Goal: Entertainment & Leisure: Consume media (video, audio)

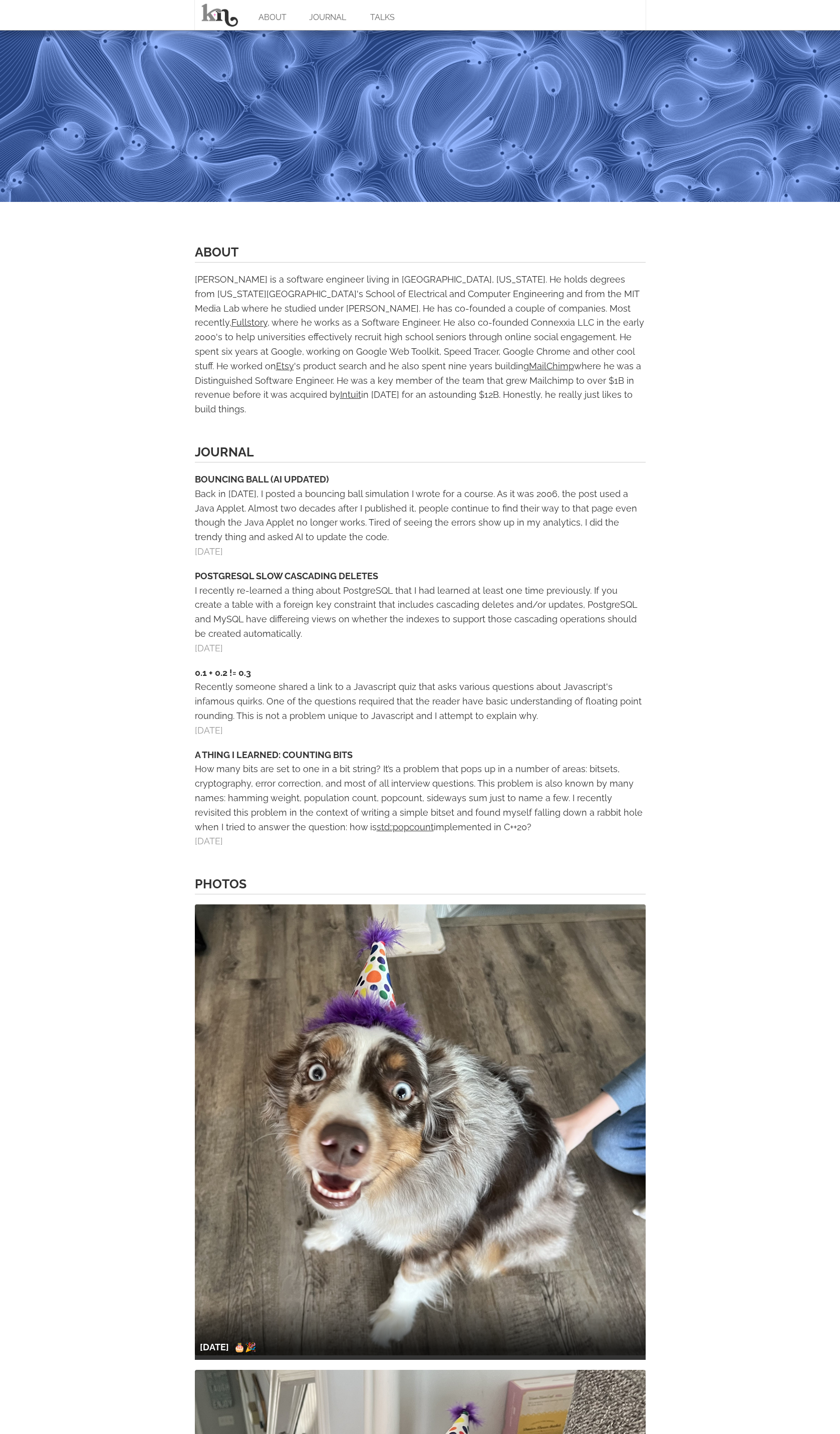
scroll to position [130, 0]
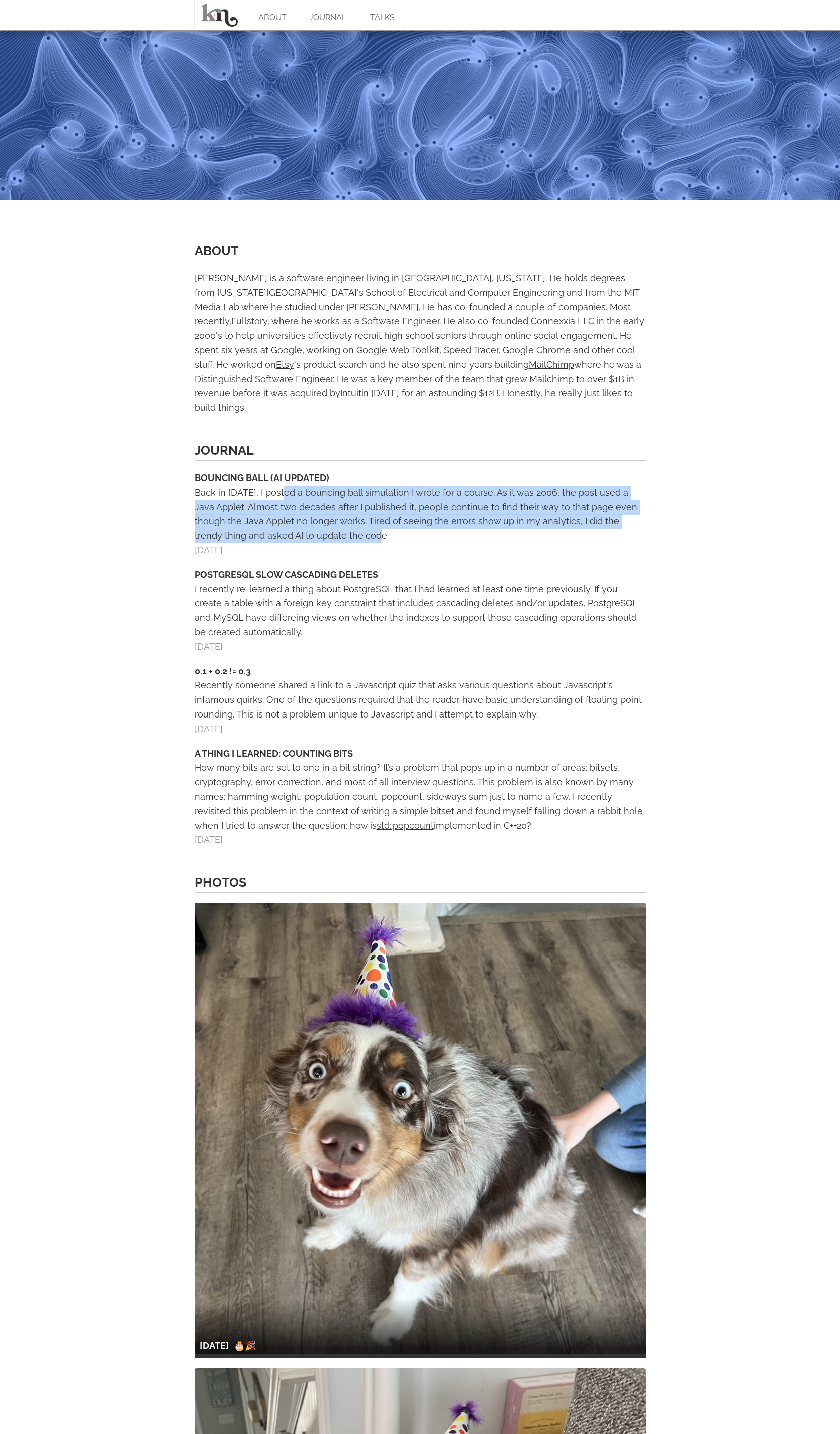
drag, startPoint x: 285, startPoint y: 474, endPoint x: 421, endPoint y: 524, distance: 144.9
click at [420, 524] on div "Back in 2006, I posted a bouncing ball simulation I wrote for a course. As it w…" at bounding box center [420, 514] width 451 height 57
click at [421, 524] on div "Back in 2006, I posted a bouncing ball simulation I wrote for a course. As it w…" at bounding box center [420, 514] width 451 height 57
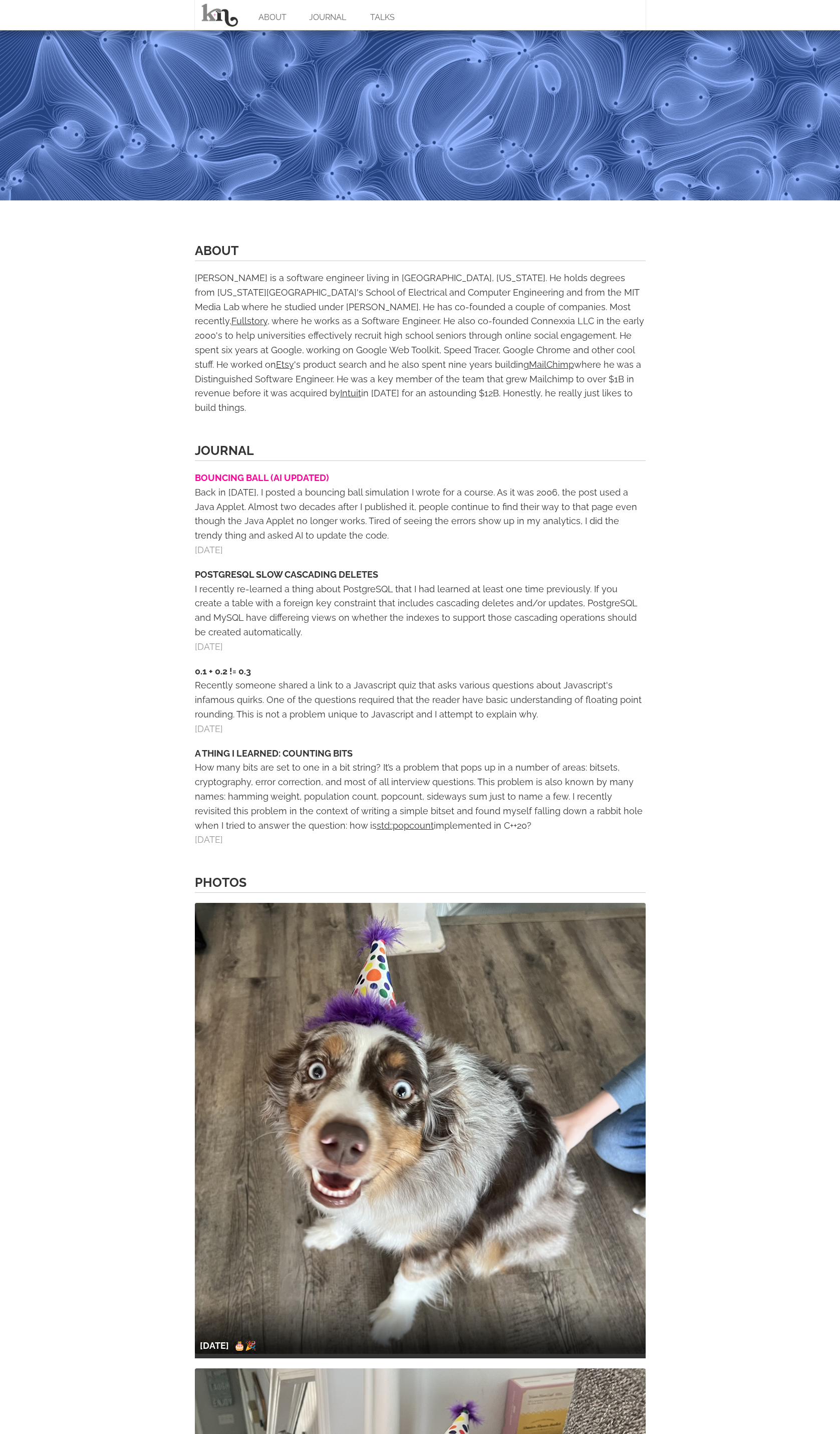
click at [255, 473] on link "BOUNCING BALL (AI UPDATED)" at bounding box center [262, 478] width 134 height 10
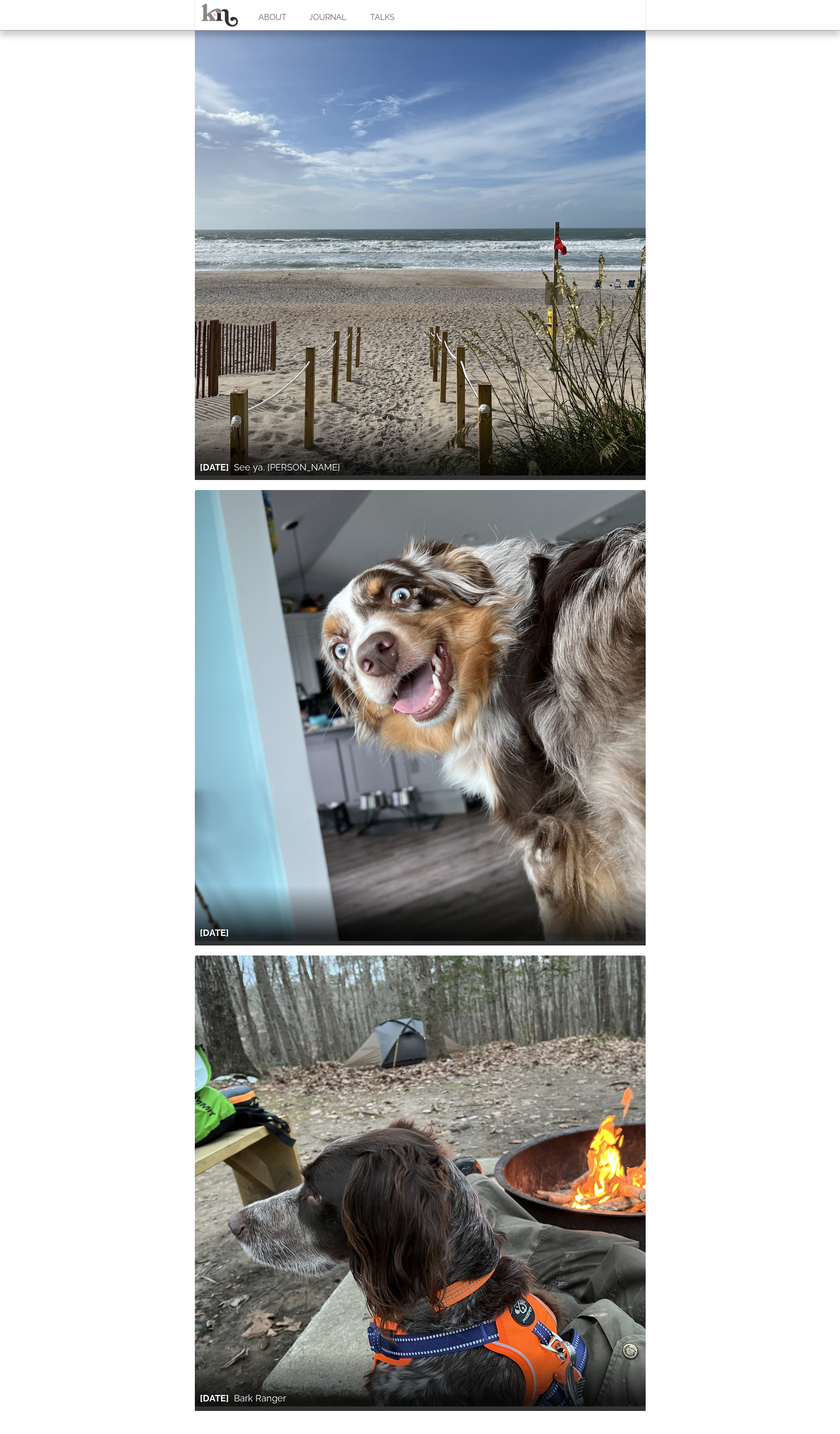
scroll to position [2419, 0]
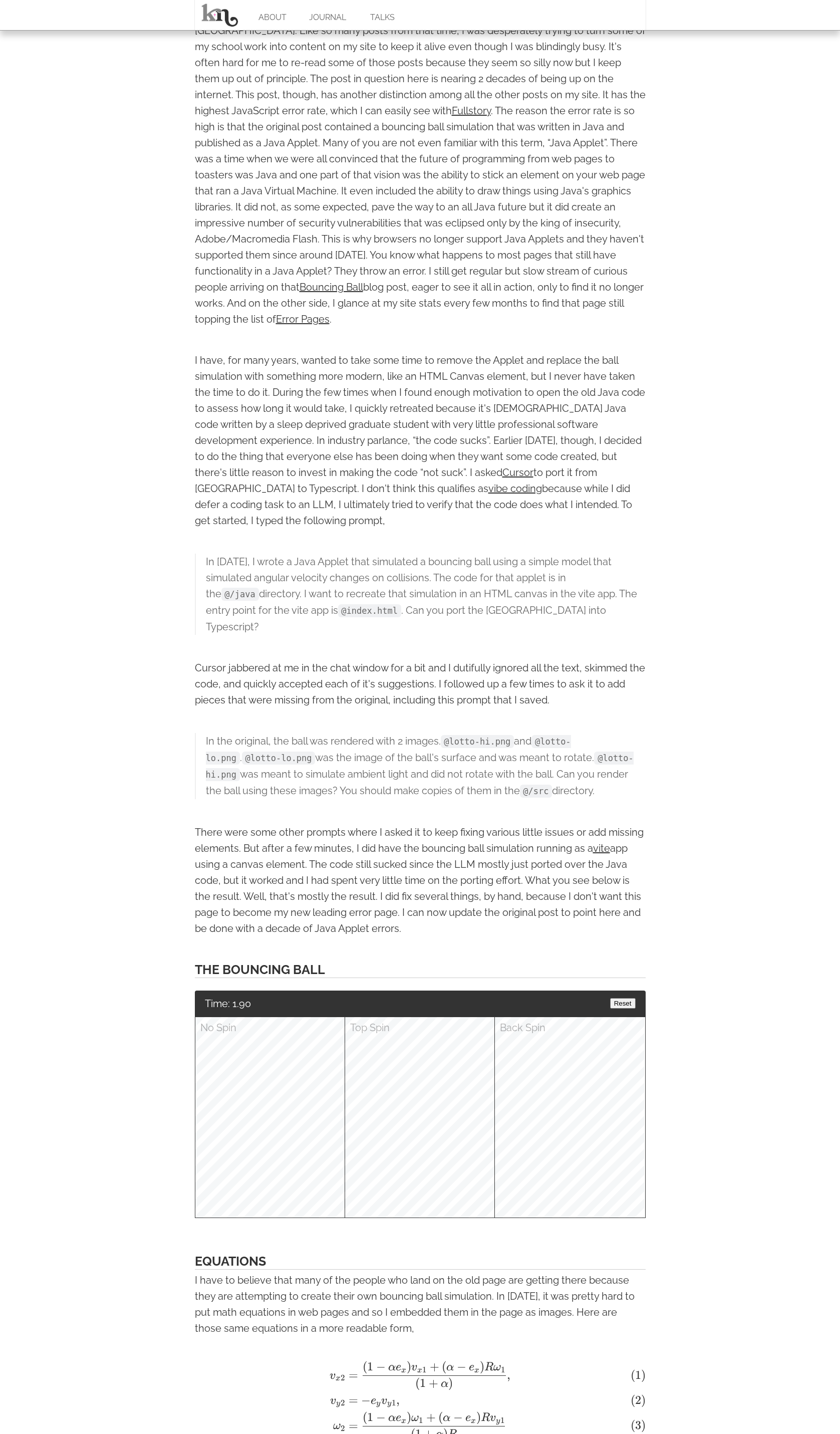
scroll to position [642, 0]
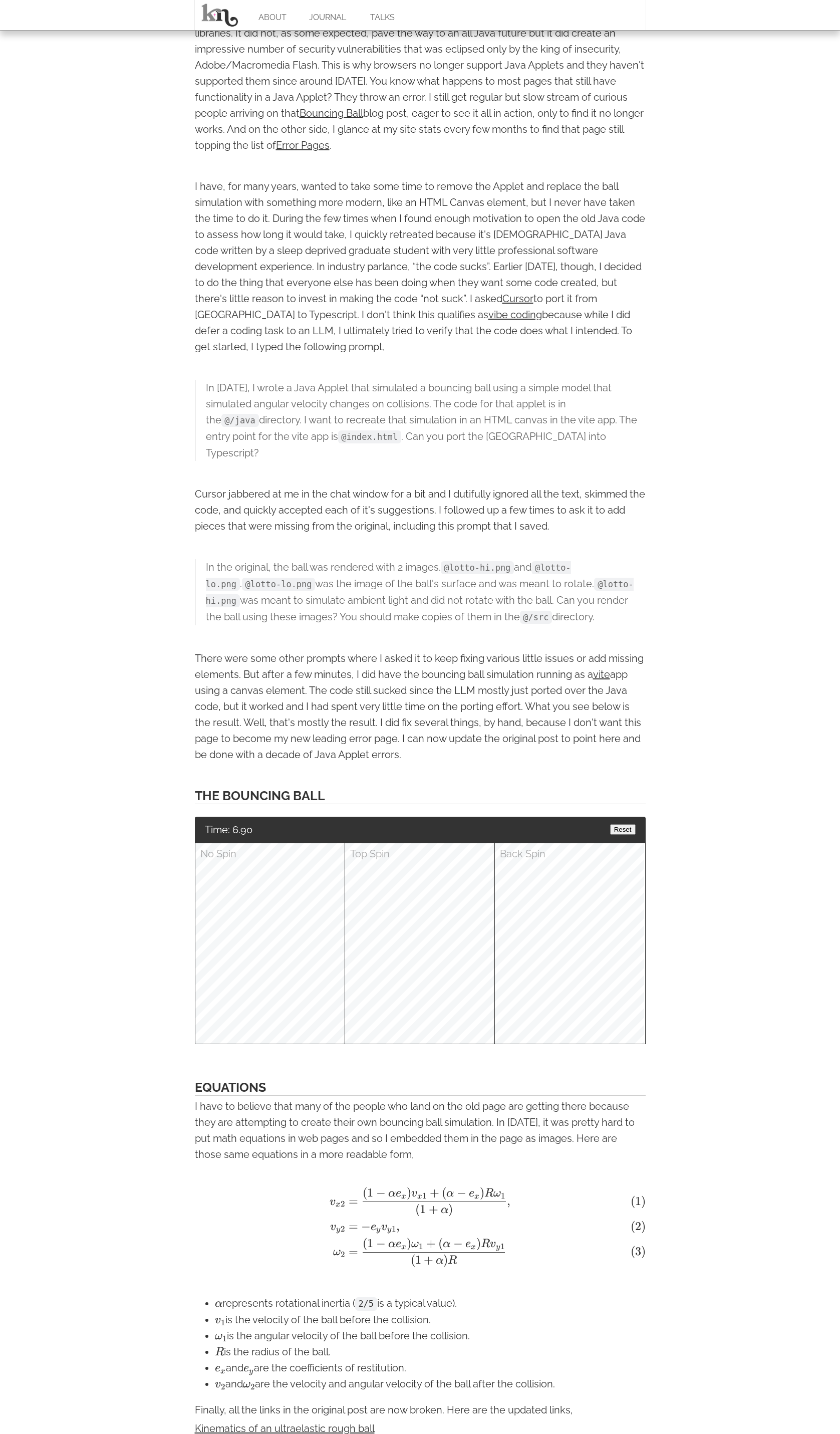
click at [620, 824] on button "Reset" at bounding box center [623, 829] width 26 height 10
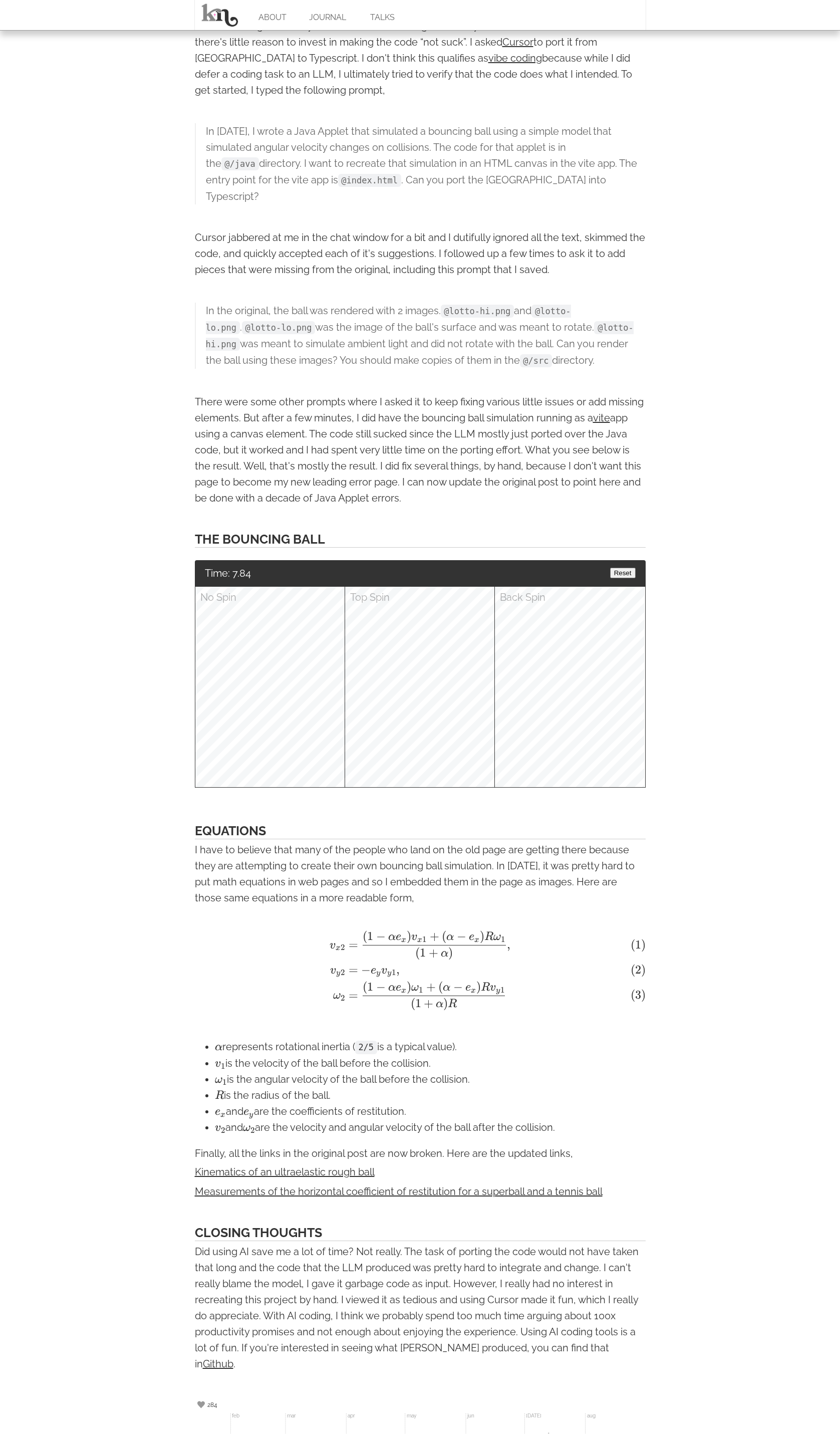
scroll to position [902, 0]
